Goal: Information Seeking & Learning: Understand process/instructions

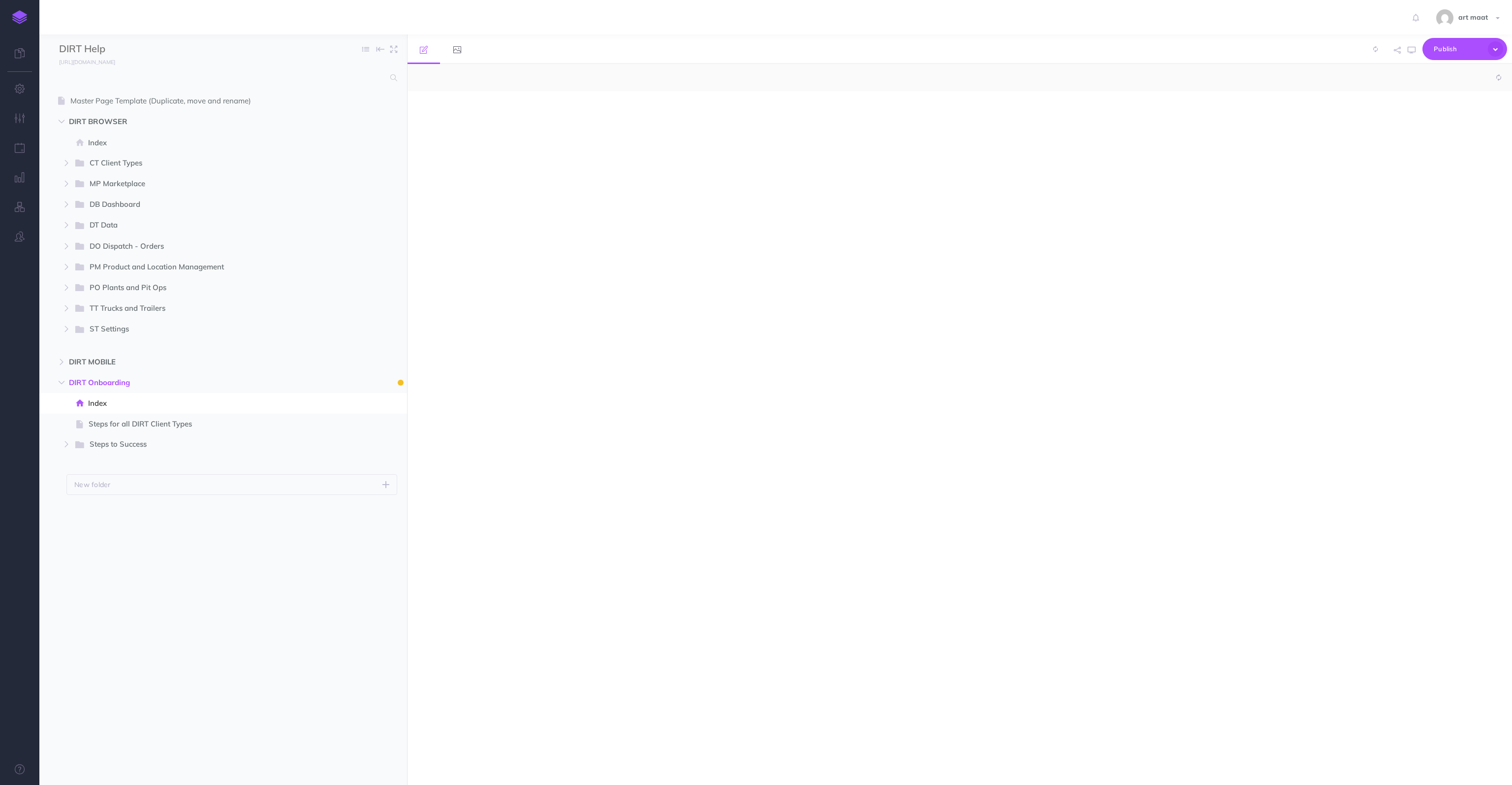
select select "null"
click at [106, 423] on span "Steps for all DIRT Client Types" at bounding box center [218, 424] width 259 height 12
select select "null"
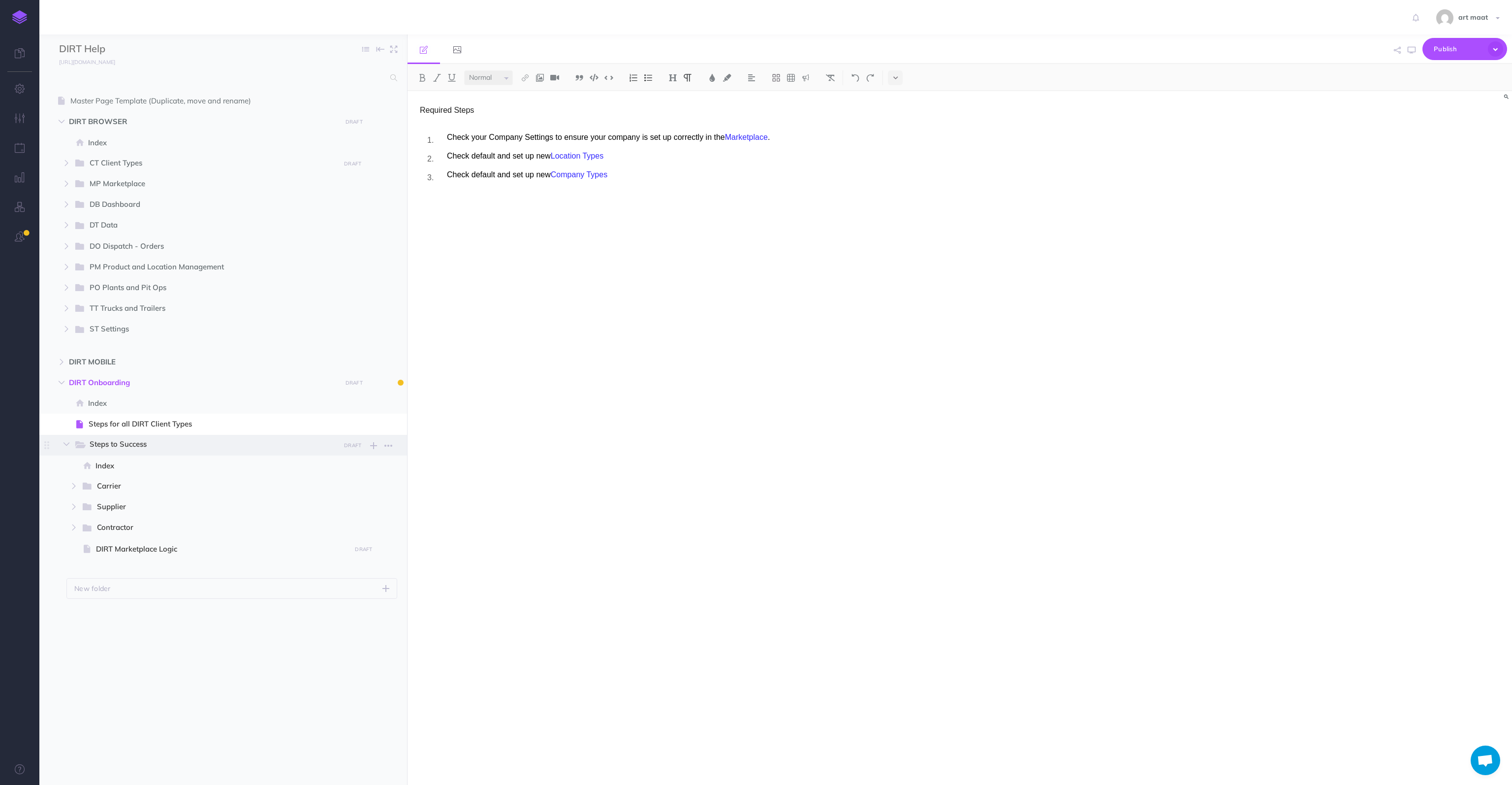
click at [119, 446] on span "Steps to Success" at bounding box center [211, 444] width 244 height 12
select select "null"
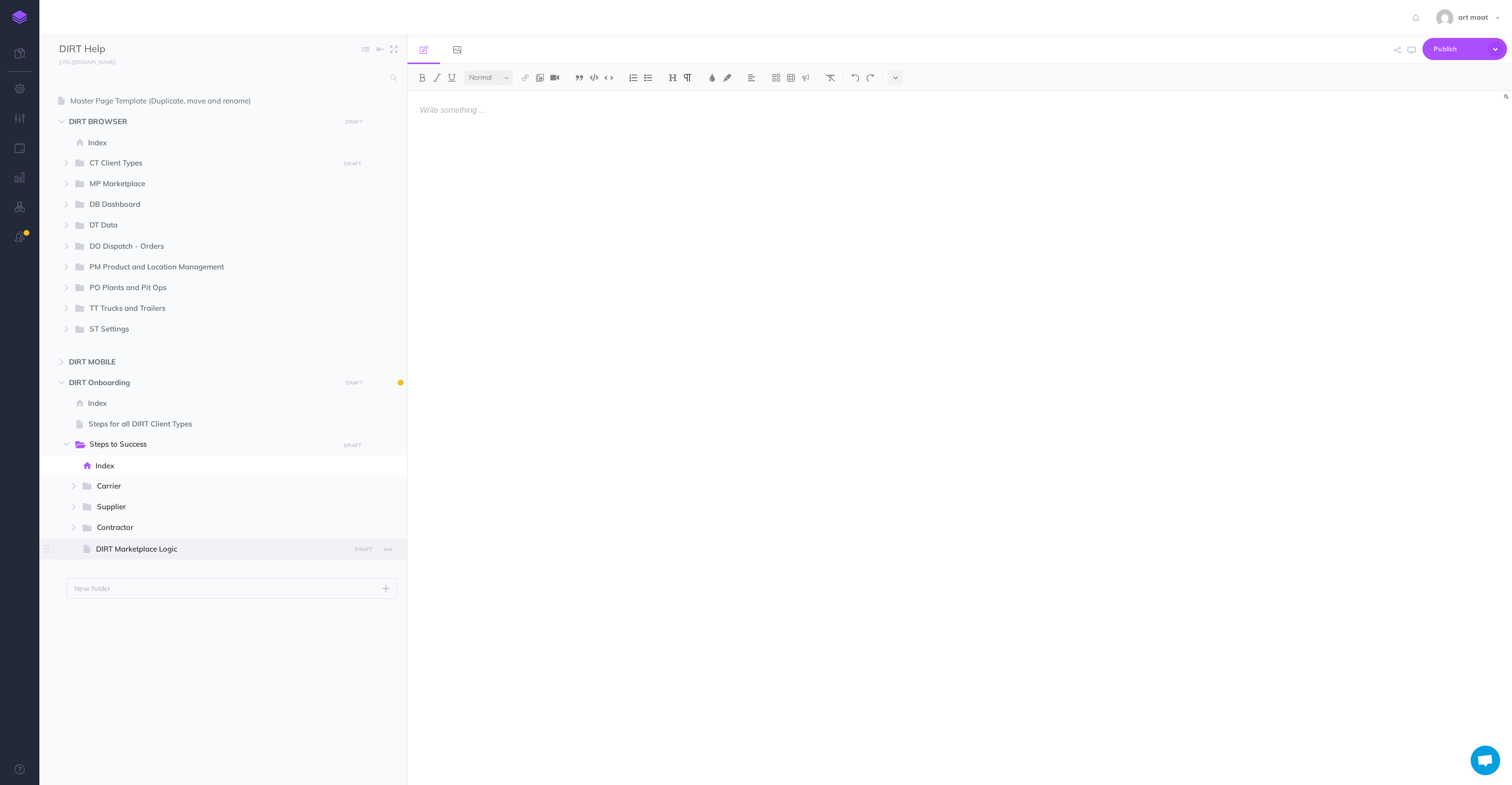
click at [121, 550] on span "DIRT Marketplace Logic" at bounding box center [222, 548] width 252 height 12
select select "null"
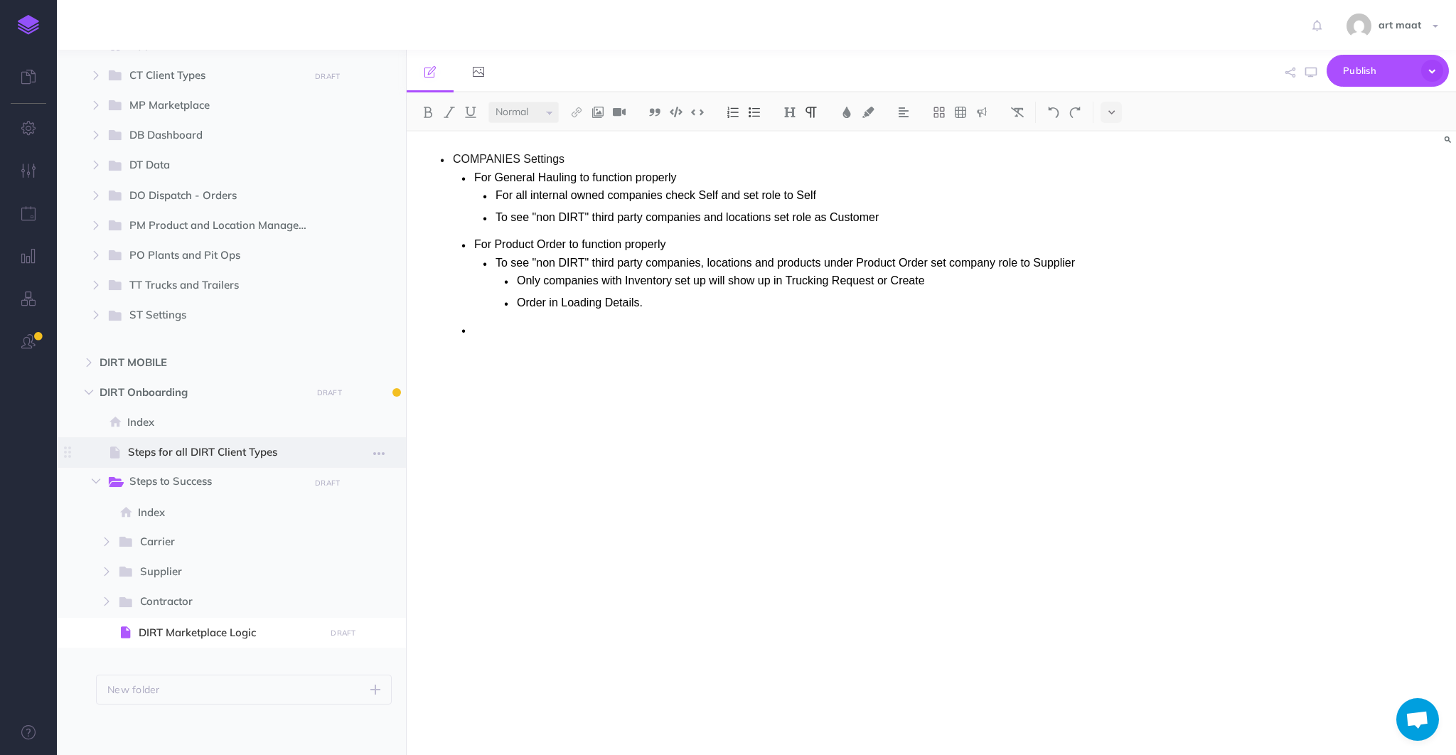
scroll to position [165, 0]
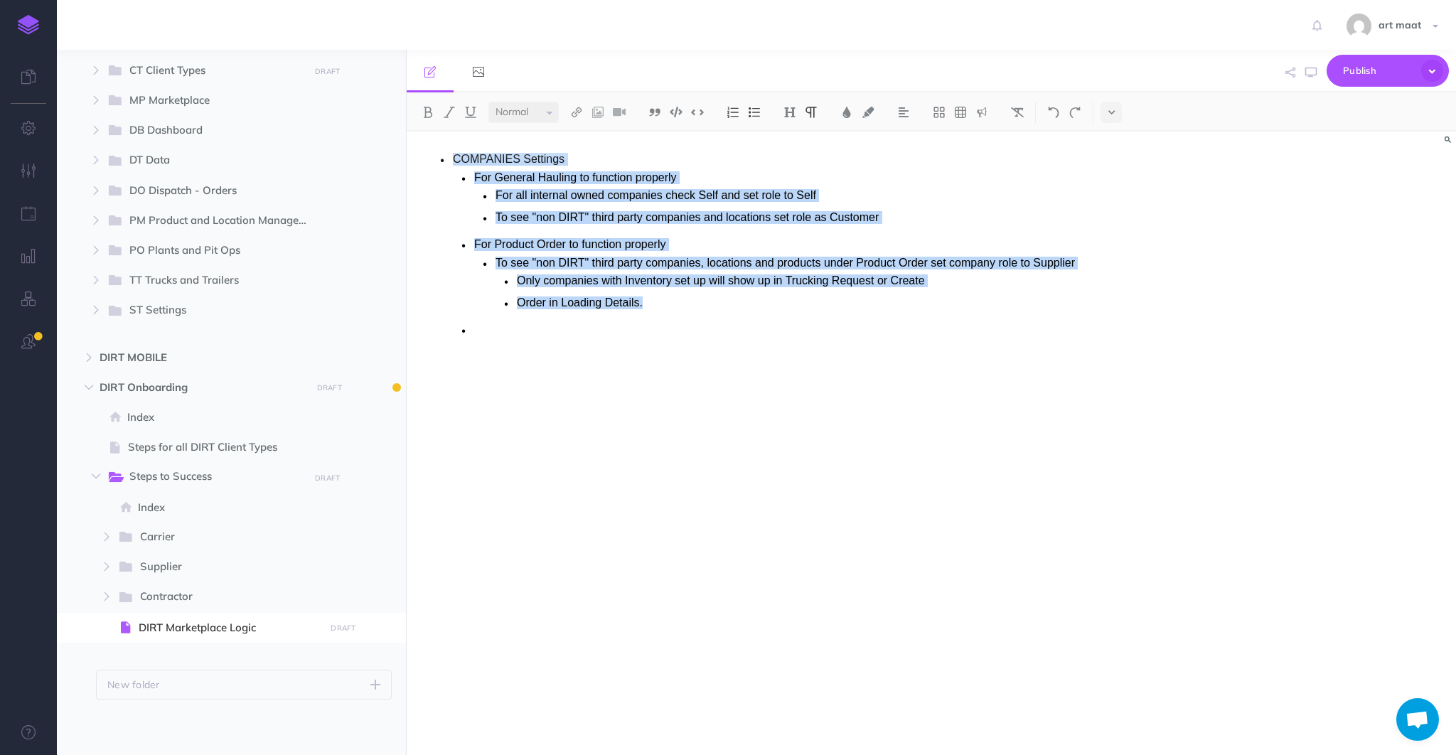
drag, startPoint x: 540, startPoint y: 157, endPoint x: 794, endPoint y: 303, distance: 293.4
click at [794, 303] on li "COMPANIES Settings For General Hauling to function properly For all internal ow…" at bounding box center [788, 251] width 671 height 196
click at [721, 308] on p "Order in Loading Details." at bounding box center [820, 303] width 607 height 13
click at [677, 309] on li "Order in Loading Details." at bounding box center [820, 305] width 607 height 16
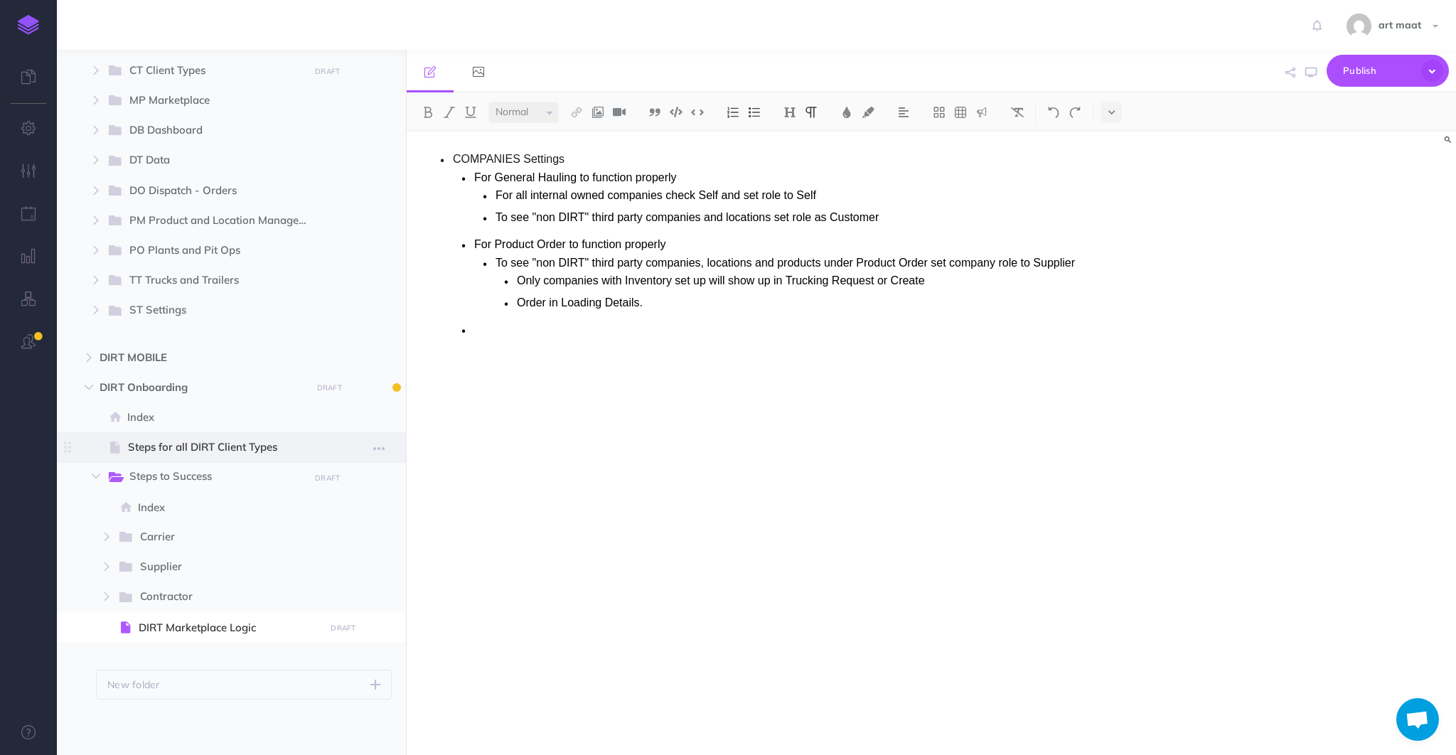
click at [164, 449] on span "Steps for all DIRT Client Types" at bounding box center [224, 447] width 193 height 17
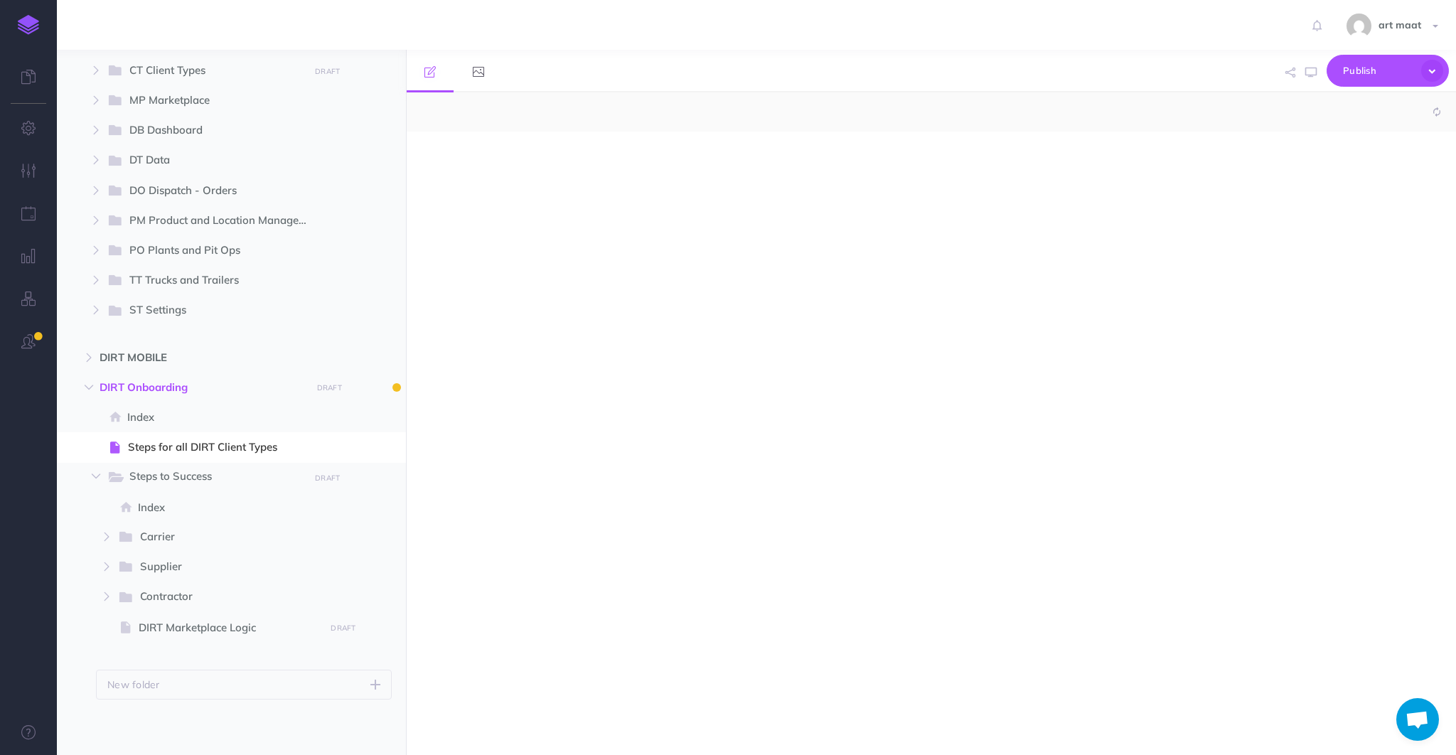
select select "null"
